Goal: Task Accomplishment & Management: Use online tool/utility

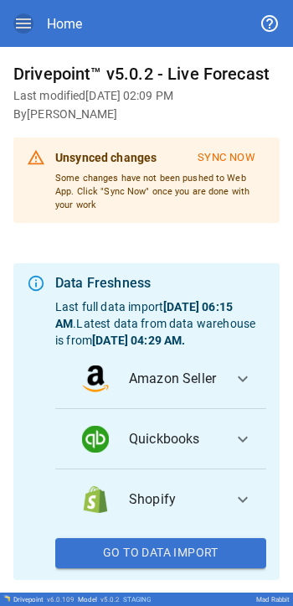
click at [21, 17] on icon "button" at bounding box center [23, 23] width 20 height 20
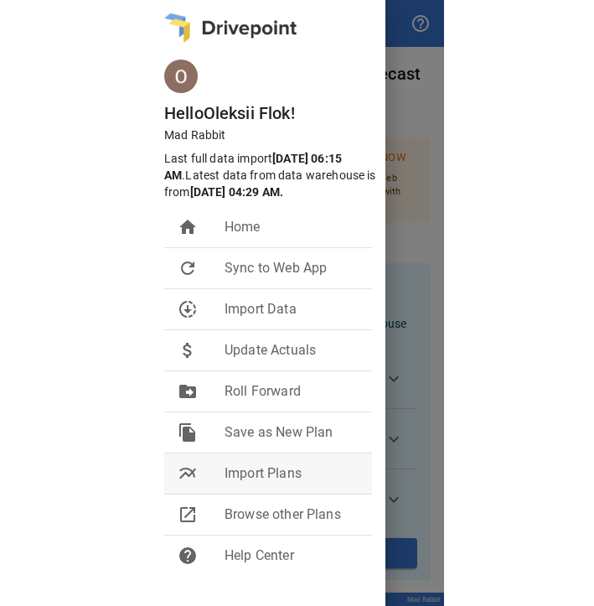
scroll to position [87, 0]
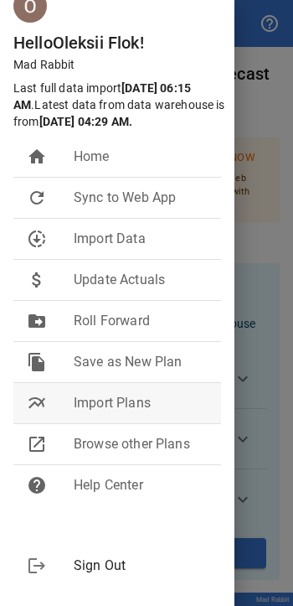
click at [106, 399] on span "Import Plans" at bounding box center [141, 403] width 134 height 20
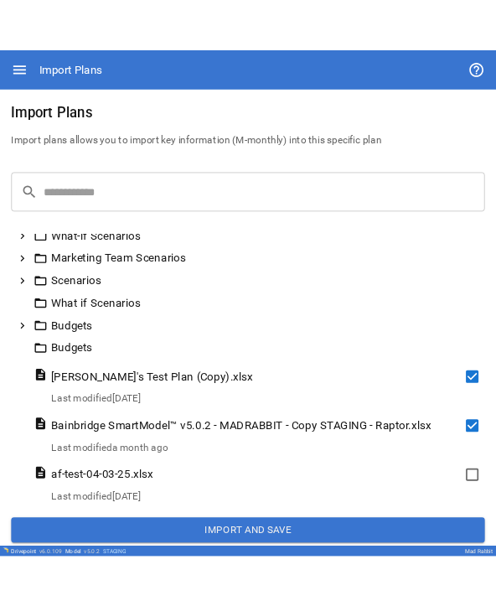
scroll to position [147, 0]
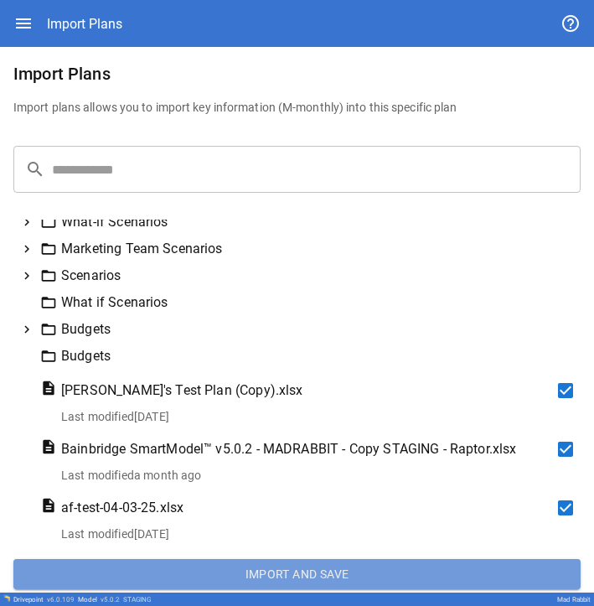
drag, startPoint x: 365, startPoint y: 448, endPoint x: 295, endPoint y: 569, distance: 140.3
click at [295, 569] on button "Import and Save" at bounding box center [296, 574] width 567 height 30
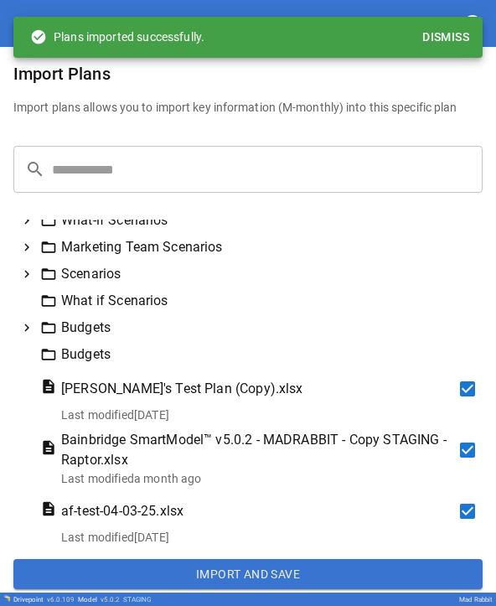
click at [430, 36] on button "Dismiss" at bounding box center [445, 37] width 60 height 31
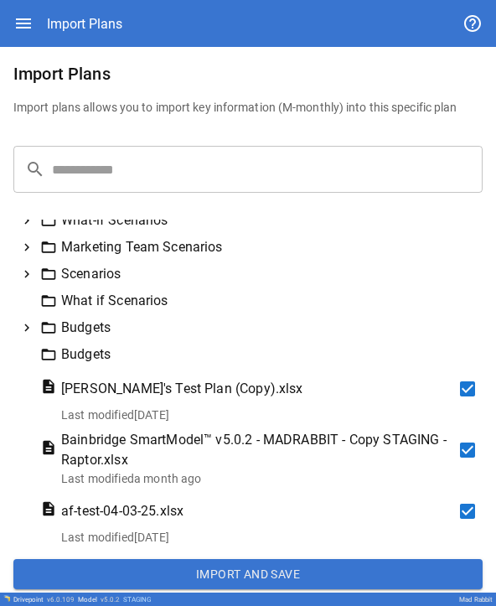
click at [245, 571] on button "Import and Save" at bounding box center [247, 574] width 469 height 30
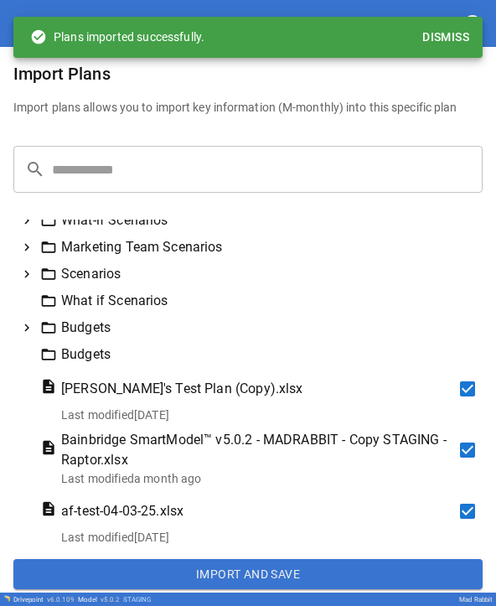
click at [243, 574] on button "Import and Save" at bounding box center [247, 574] width 469 height 30
